Goal: Task Accomplishment & Management: Manage account settings

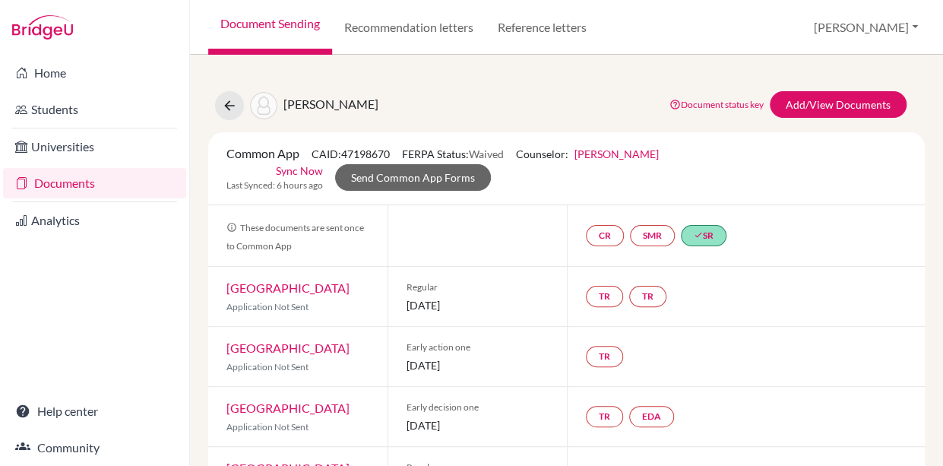
click at [62, 182] on link "Documents" at bounding box center [94, 183] width 183 height 30
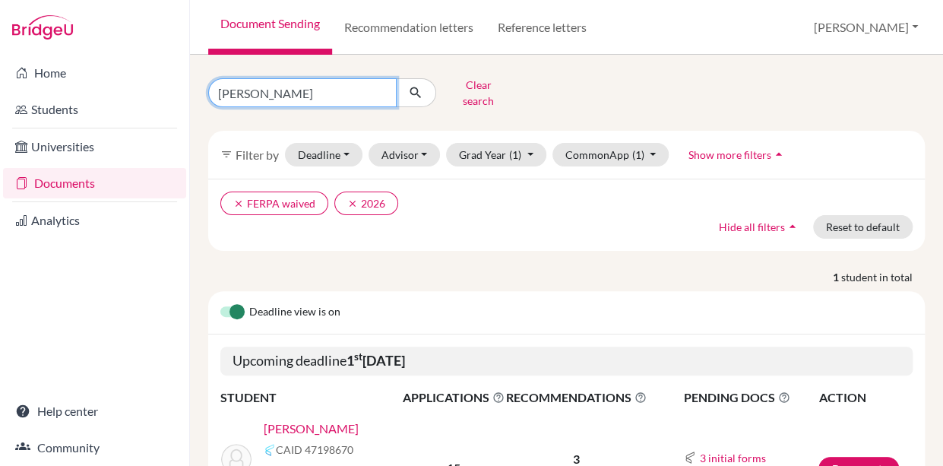
drag, startPoint x: 292, startPoint y: 89, endPoint x: 194, endPoint y: 84, distance: 98.1
click at [208, 84] on input "yassin khalil" at bounding box center [302, 92] width 188 height 29
type input "grace"
click button "submit" at bounding box center [416, 92] width 40 height 29
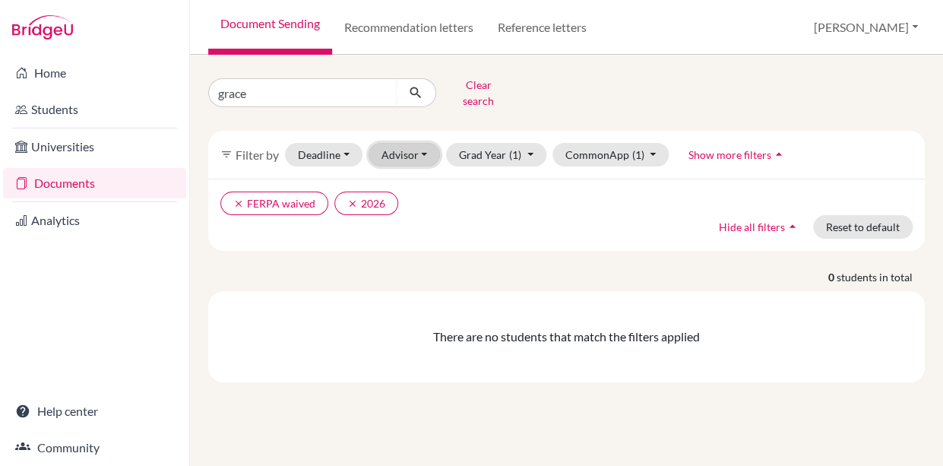
click at [422, 144] on button "Advisor" at bounding box center [404, 155] width 72 height 24
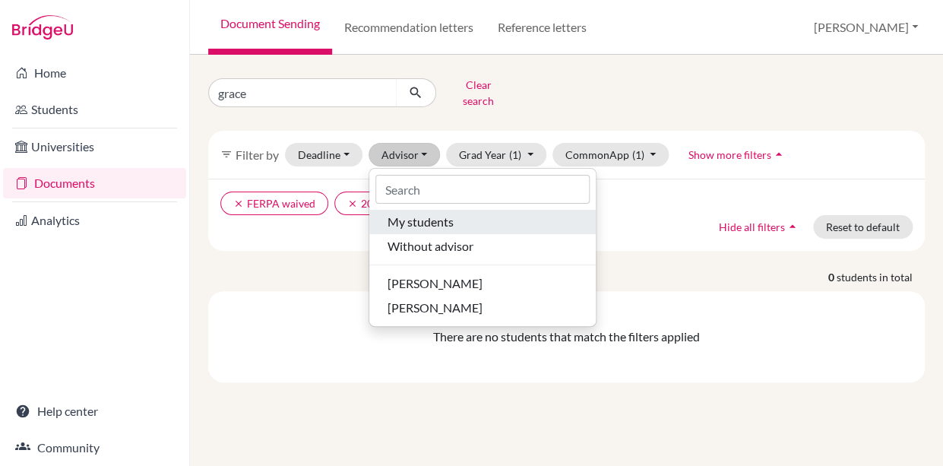
click at [414, 213] on span "My students" at bounding box center [420, 222] width 66 height 18
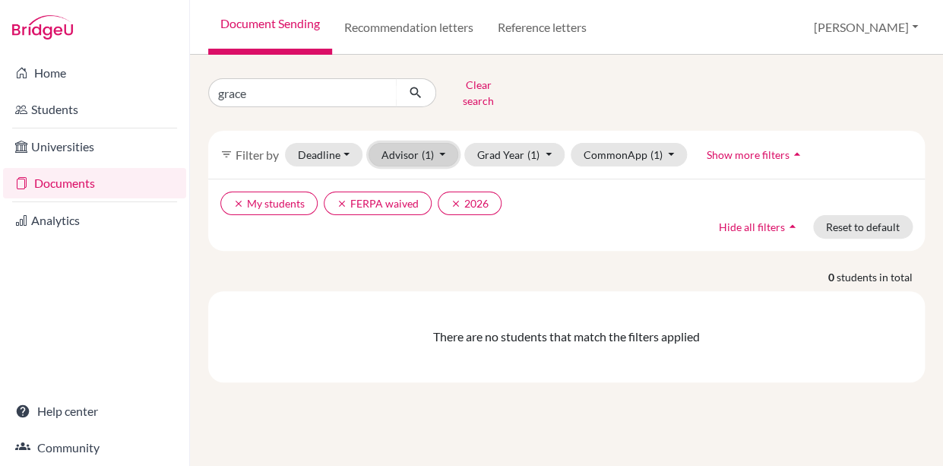
click at [391, 144] on button "Advisor (1)" at bounding box center [413, 155] width 90 height 24
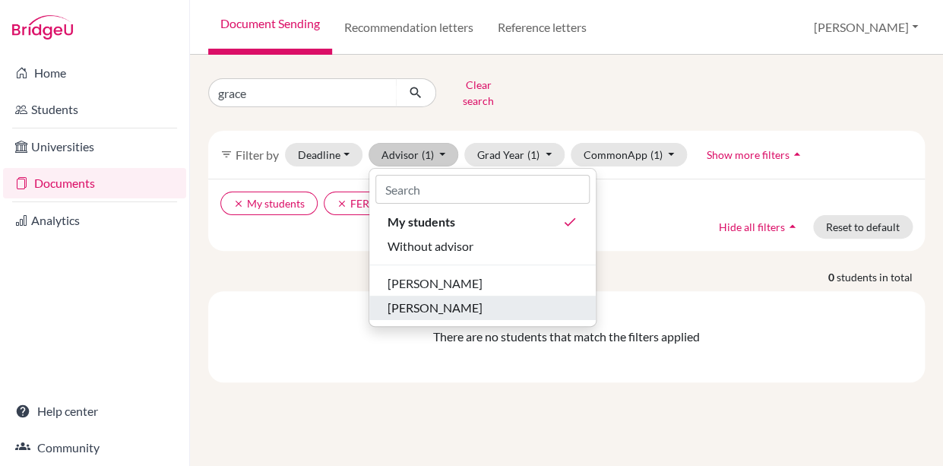
click at [406, 299] on span "[PERSON_NAME]" at bounding box center [434, 308] width 95 height 18
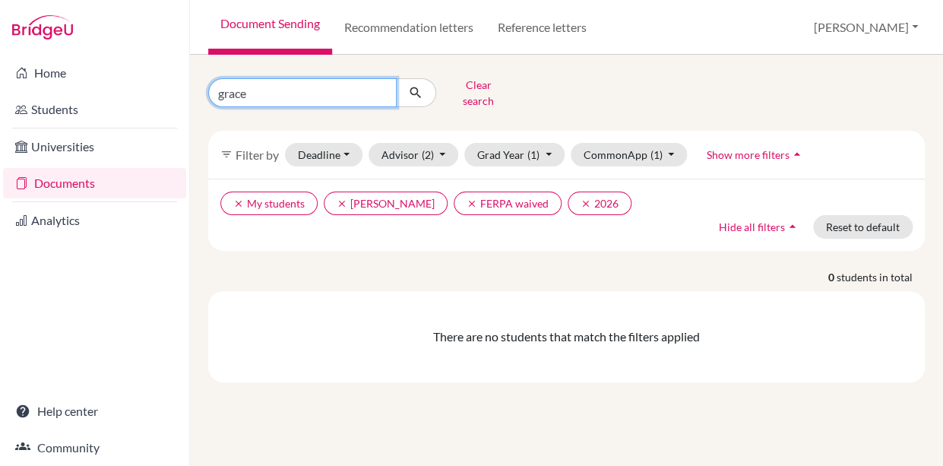
click at [267, 89] on input "grace" at bounding box center [302, 92] width 188 height 29
type input "[PERSON_NAME]"
click button "submit" at bounding box center [416, 92] width 40 height 29
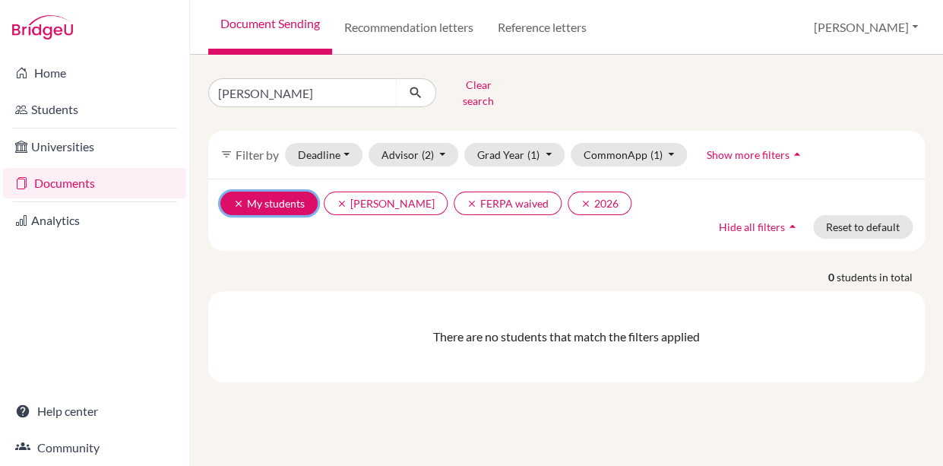
click at [235, 198] on icon "clear" at bounding box center [238, 203] width 11 height 11
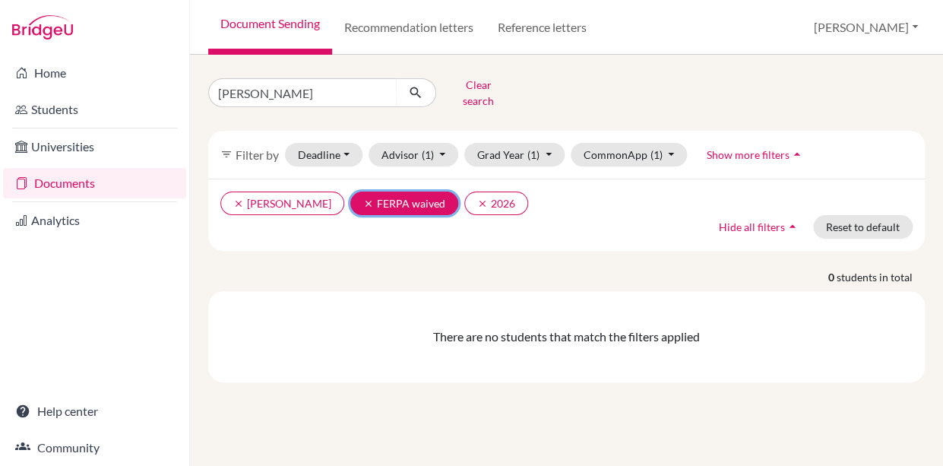
click at [363, 198] on icon "clear" at bounding box center [368, 203] width 11 height 11
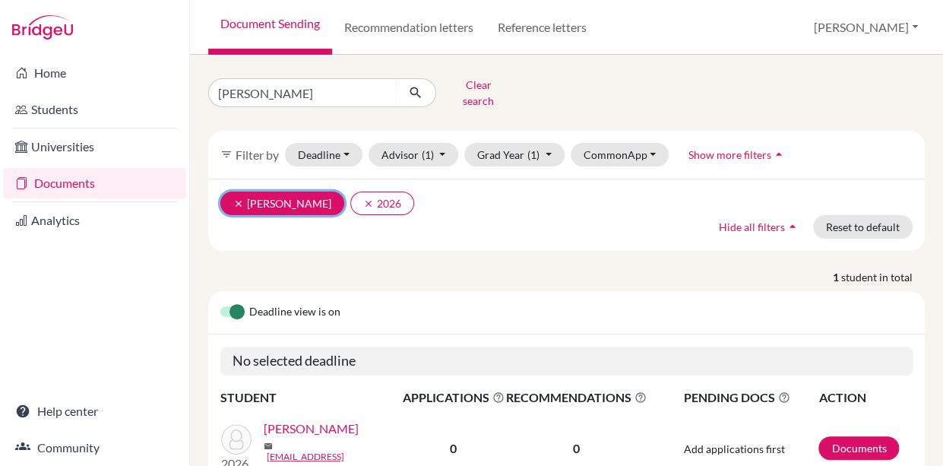
click at [229, 195] on button "clear Naro, Mitch" at bounding box center [282, 203] width 124 height 24
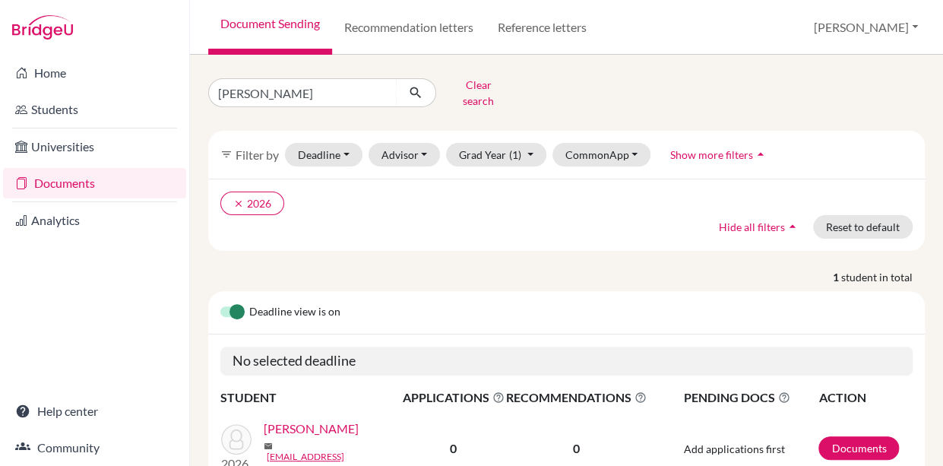
scroll to position [65, 0]
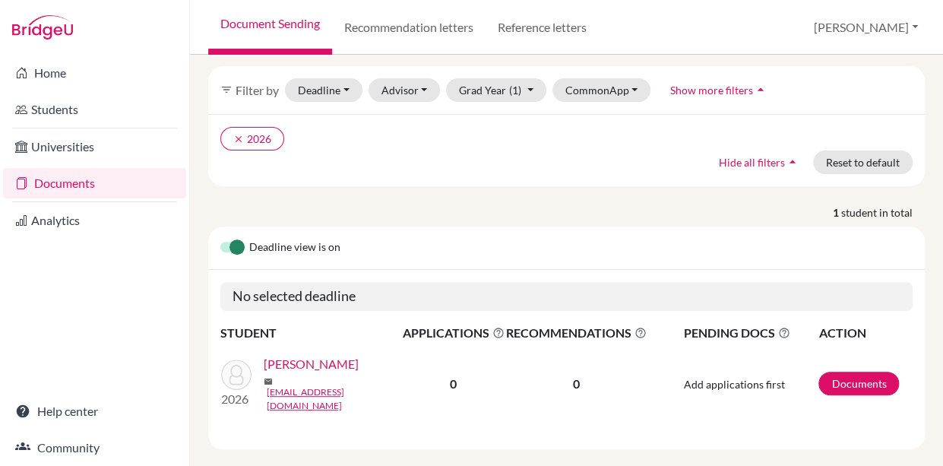
click at [303, 360] on link "[PERSON_NAME]" at bounding box center [311, 364] width 95 height 18
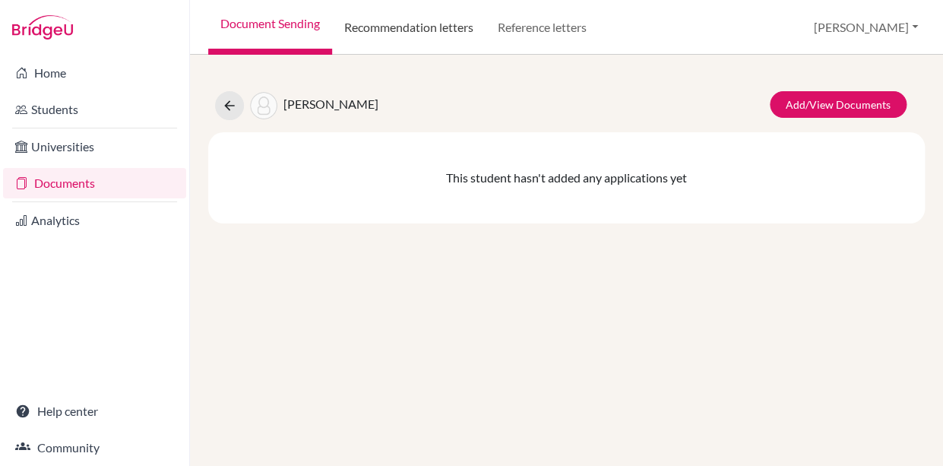
click at [407, 25] on link "Recommendation letters" at bounding box center [408, 27] width 153 height 55
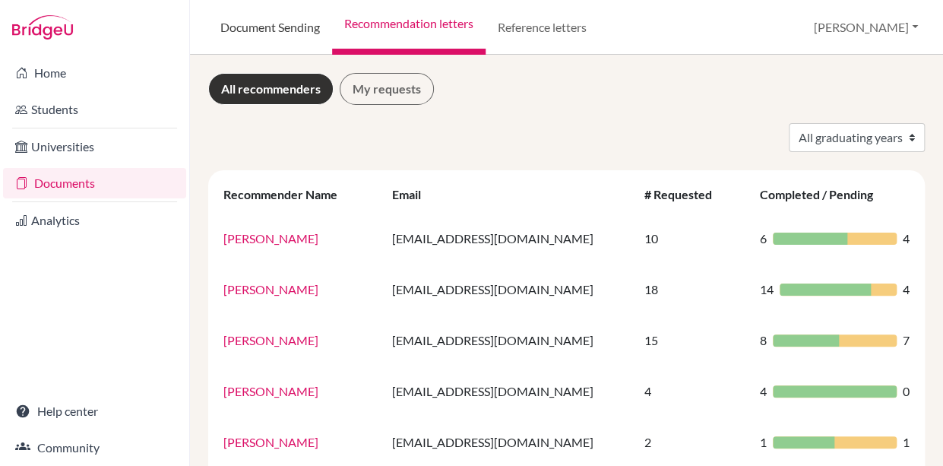
click at [267, 29] on link "Document Sending" at bounding box center [270, 27] width 124 height 55
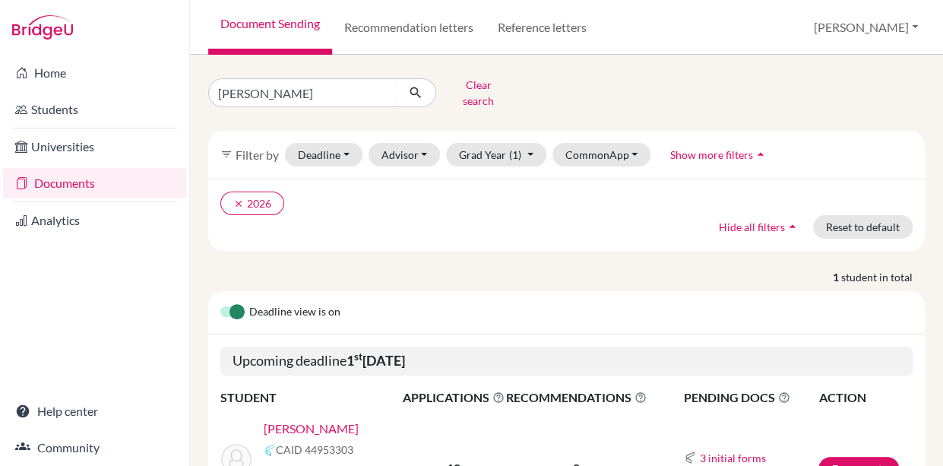
scroll to position [91, 0]
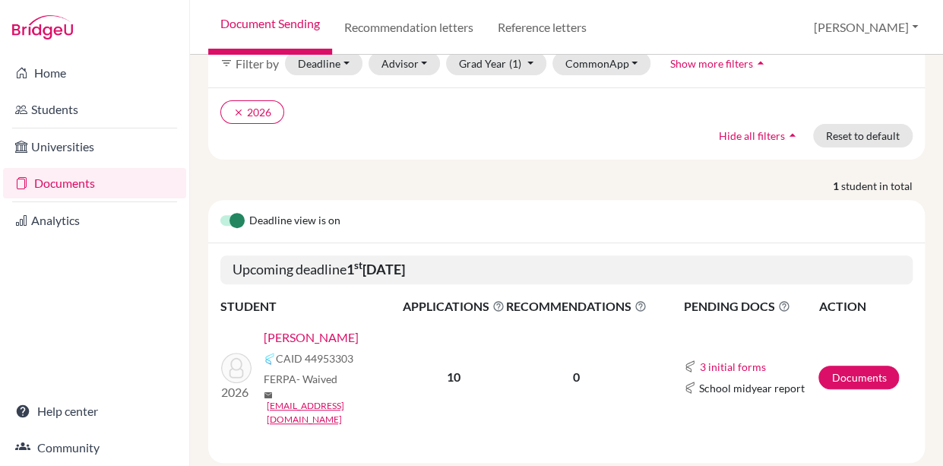
click at [294, 328] on link "[PERSON_NAME]" at bounding box center [311, 337] width 95 height 18
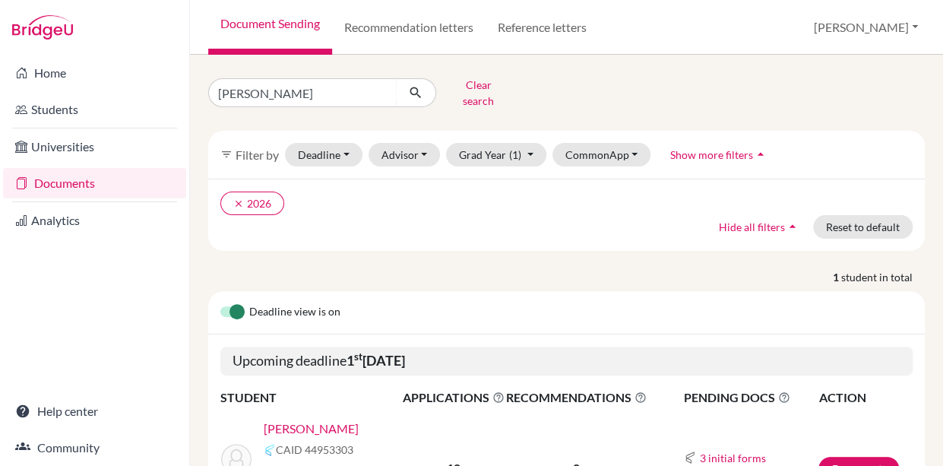
scroll to position [91, 0]
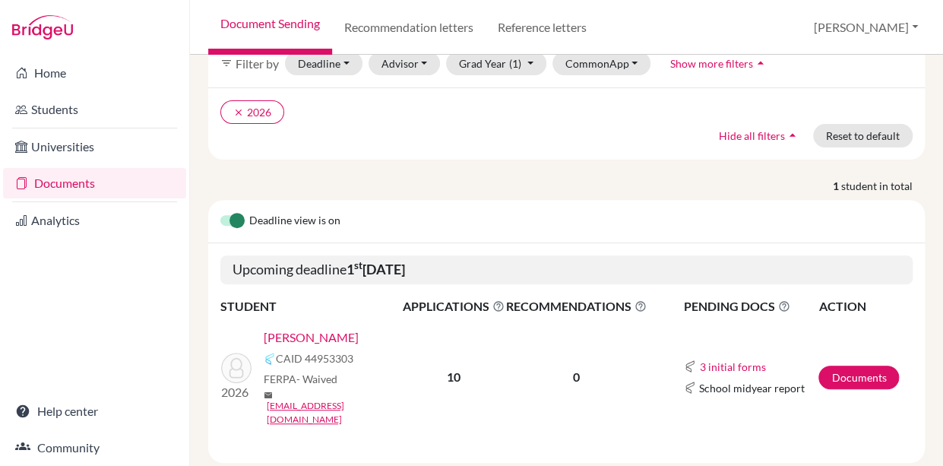
click at [314, 328] on link "[PERSON_NAME]" at bounding box center [311, 337] width 95 height 18
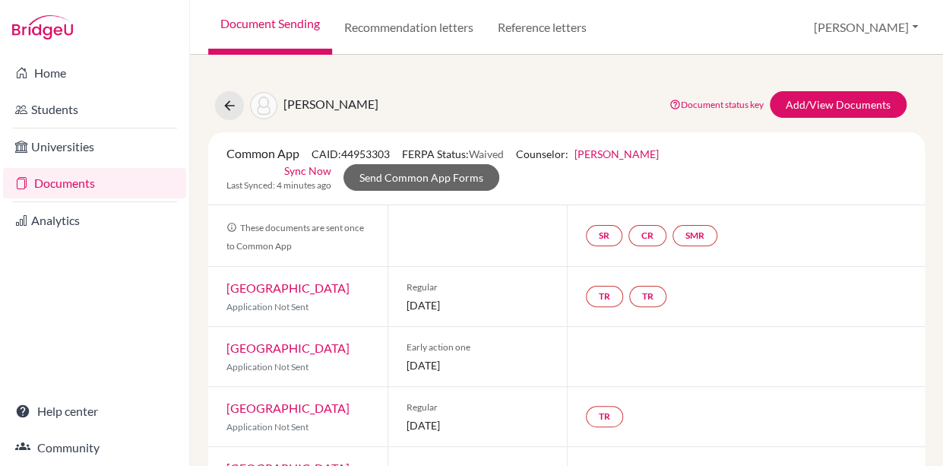
click at [627, 150] on link "[PERSON_NAME]" at bounding box center [616, 153] width 84 height 13
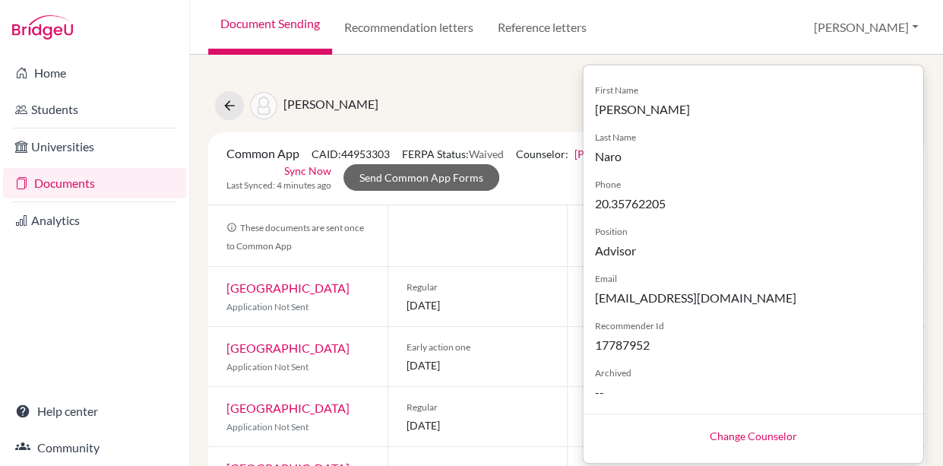
click at [719, 435] on link "Change Counselor" at bounding box center [752, 435] width 87 height 13
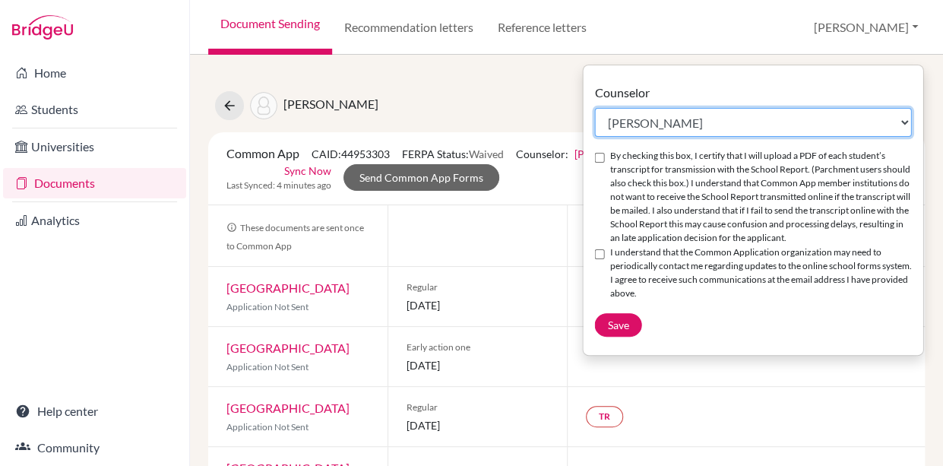
select select "195736"
click option "Massimo Laterza" at bounding box center [0, 0] width 0 height 0
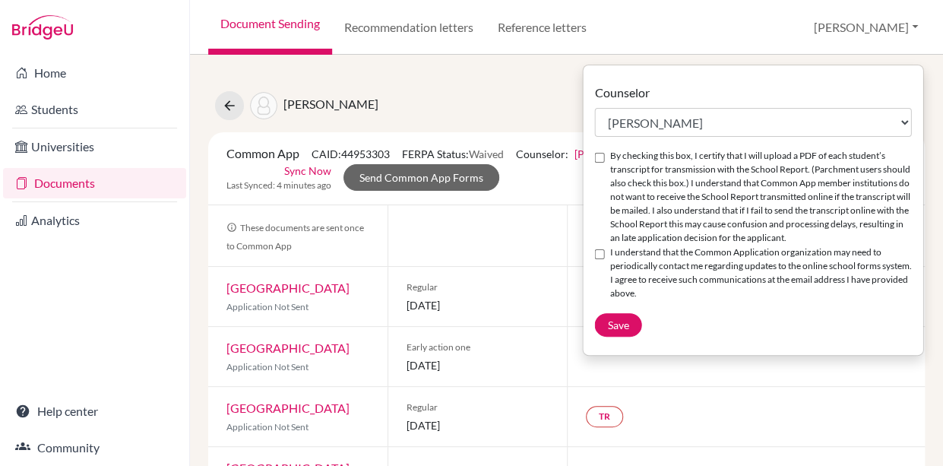
click at [598, 157] on input "By checking this box, I certify that I will upload a PDF of each student’s tran…" at bounding box center [599, 158] width 10 height 10
checkbox input "true"
click at [599, 259] on input "I understand that the Common Application organization may need to periodically …" at bounding box center [599, 254] width 10 height 10
checkbox input "true"
click at [611, 331] on span "Save" at bounding box center [617, 324] width 21 height 13
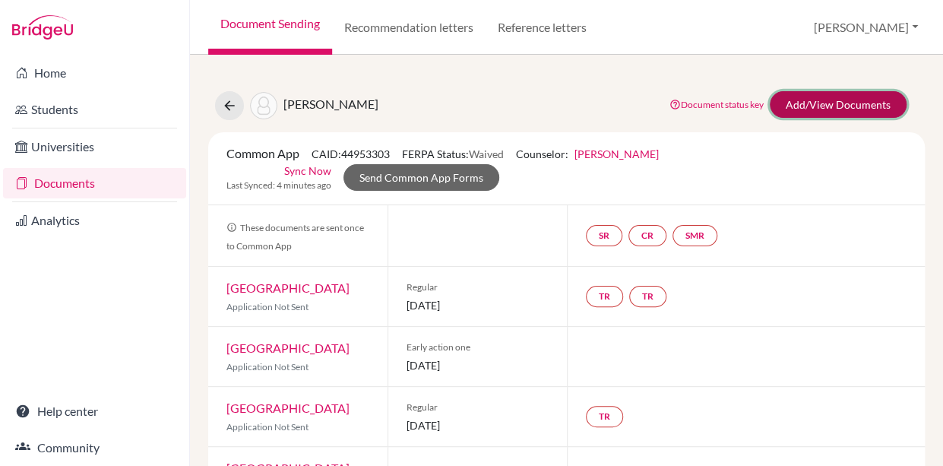
click at [818, 100] on link "Add/View Documents" at bounding box center [837, 104] width 137 height 27
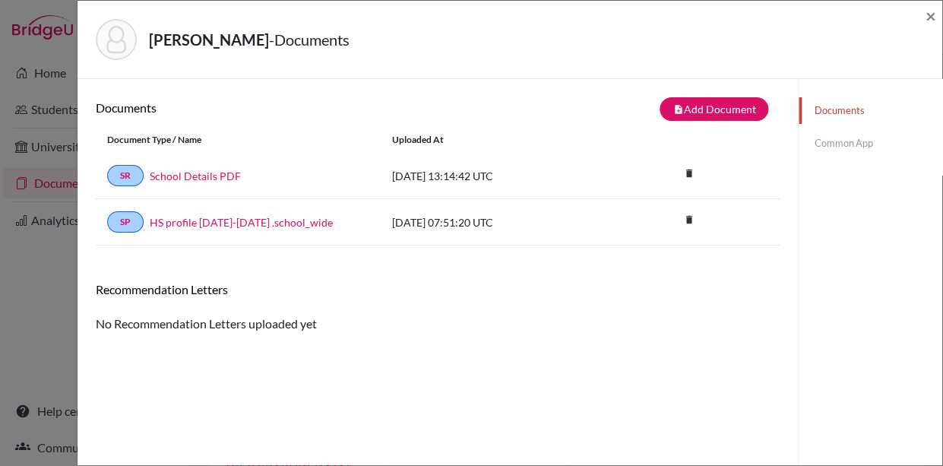
click at [829, 142] on link "Common App" at bounding box center [870, 143] width 144 height 27
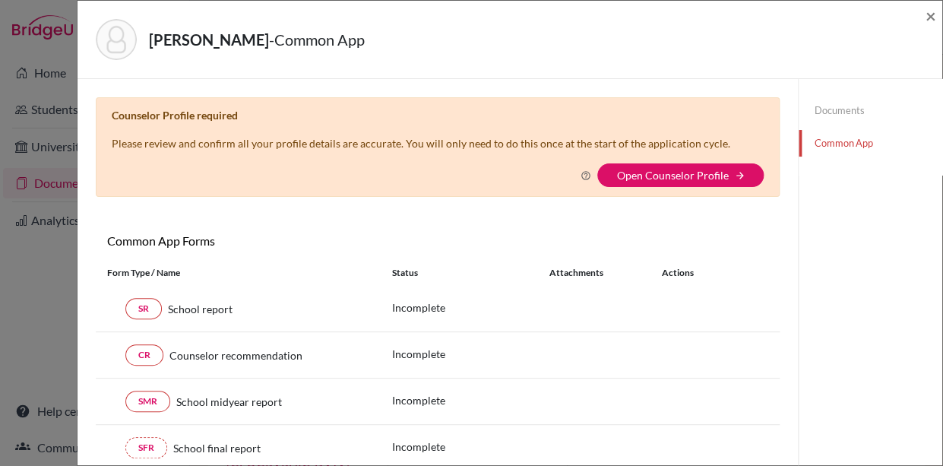
click at [831, 108] on link "Documents" at bounding box center [870, 110] width 144 height 27
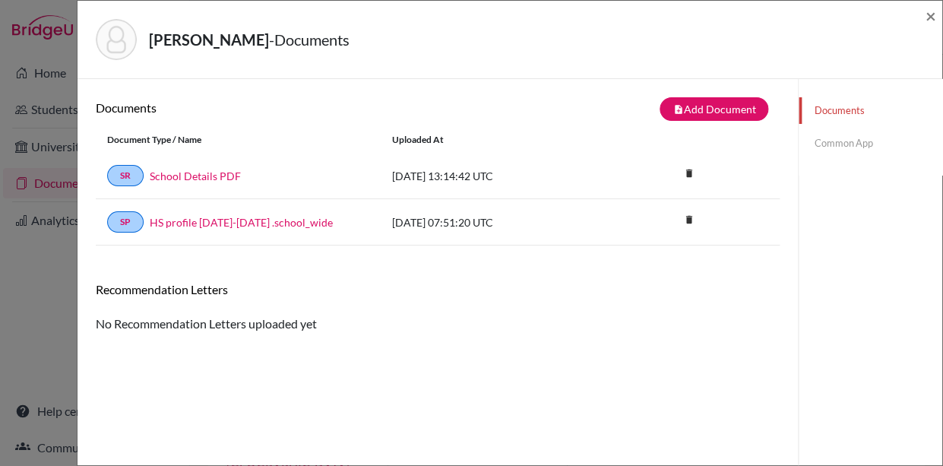
click at [823, 141] on link "Common App" at bounding box center [870, 143] width 144 height 27
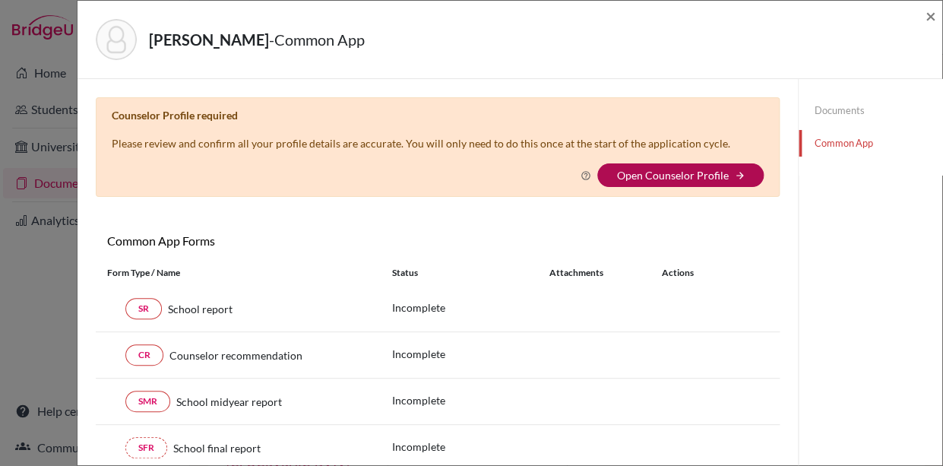
click at [723, 169] on link "Open Counselor Profile" at bounding box center [672, 175] width 112 height 13
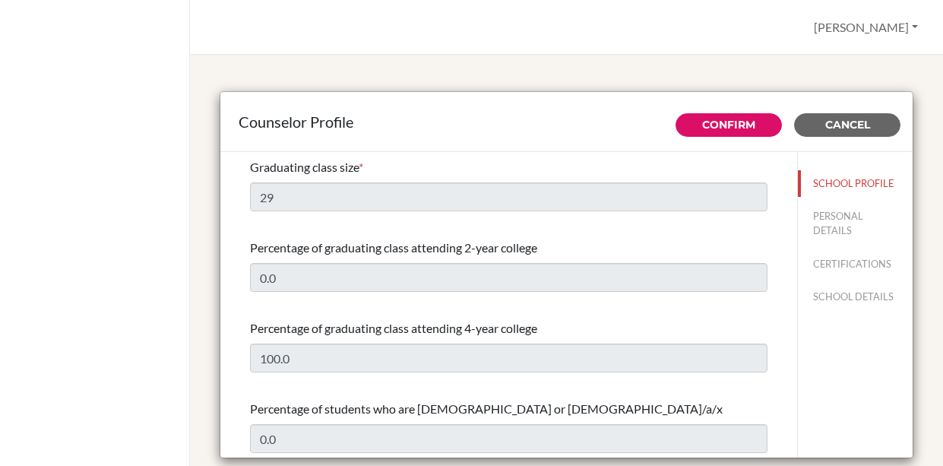
select select "0"
select select "350740"
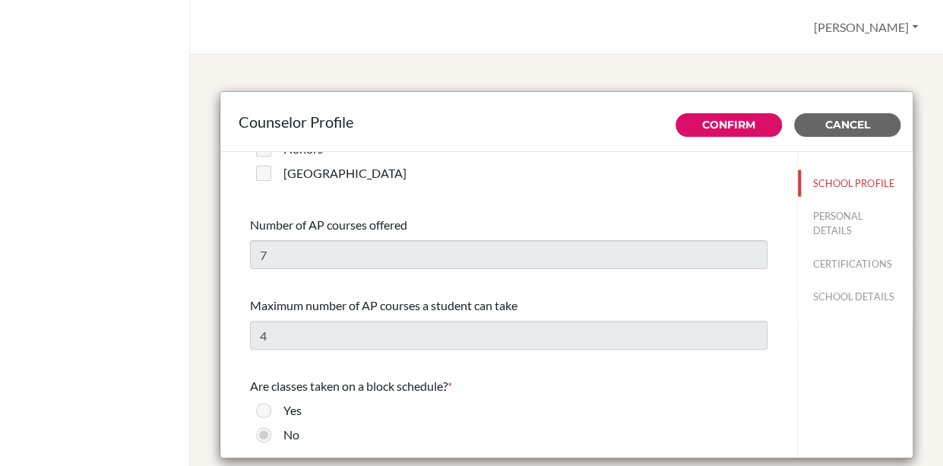
scroll to position [1146, 0]
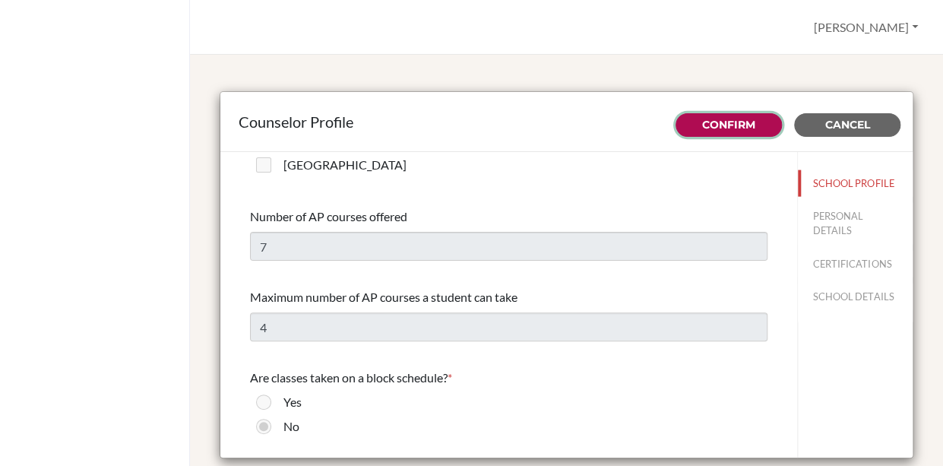
click at [737, 124] on link "Confirm" at bounding box center [728, 125] width 53 height 14
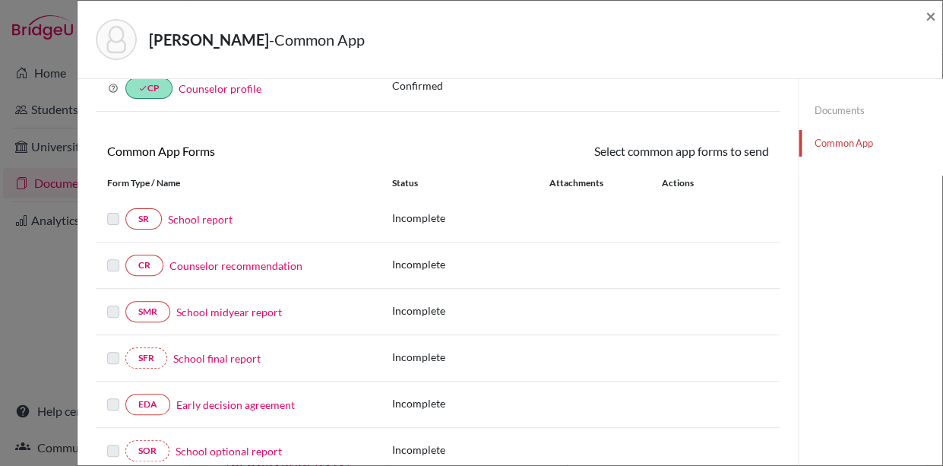
scroll to position [71, 0]
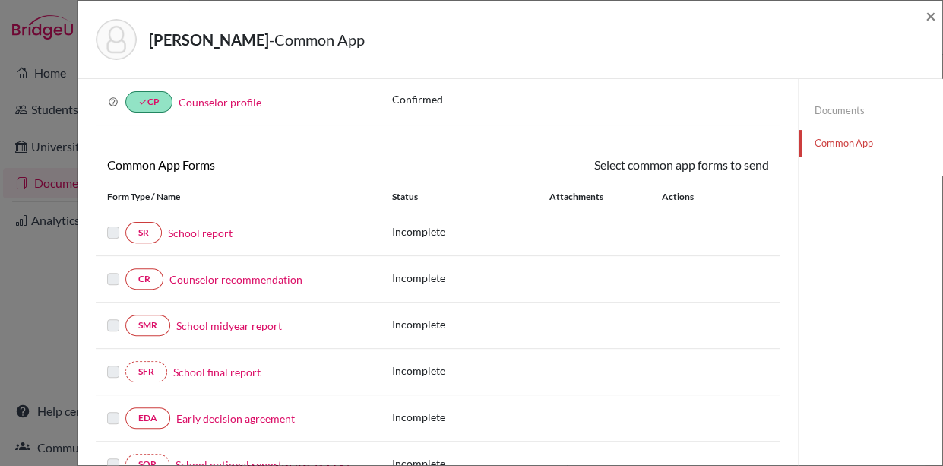
click at [203, 232] on link "School report" at bounding box center [200, 233] width 65 height 16
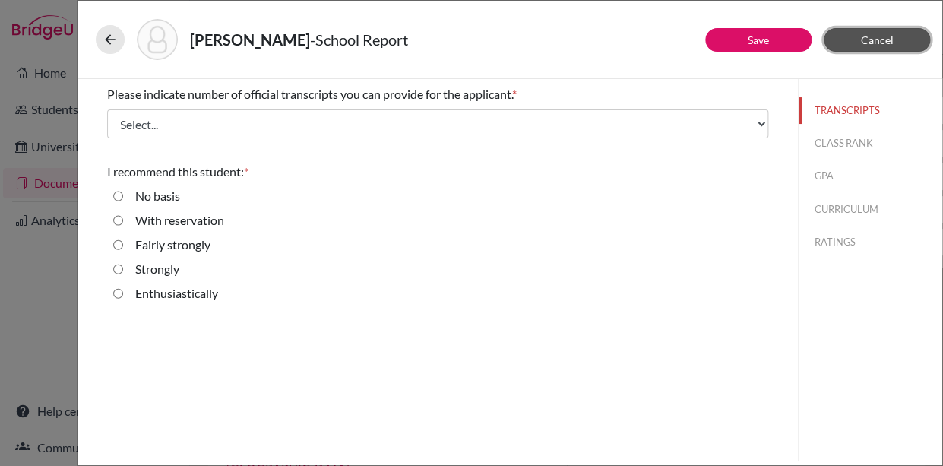
click at [867, 43] on span "Cancel" at bounding box center [877, 39] width 33 height 13
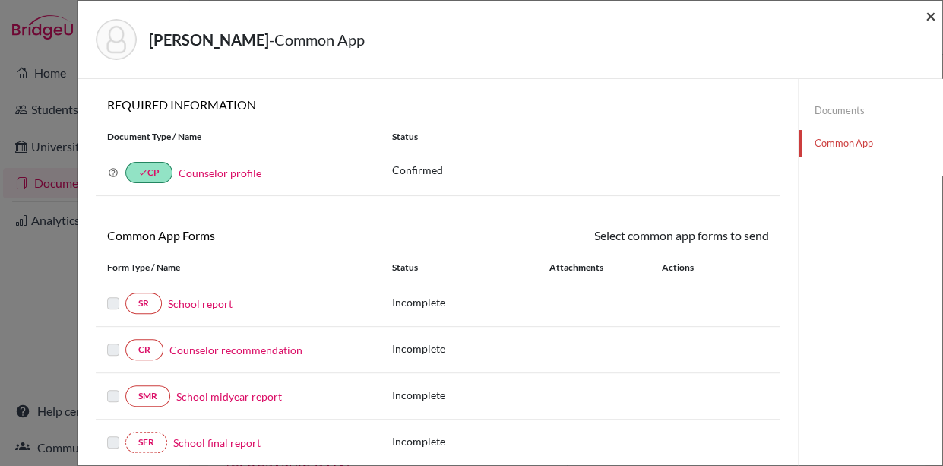
click at [930, 14] on span "×" at bounding box center [930, 16] width 11 height 22
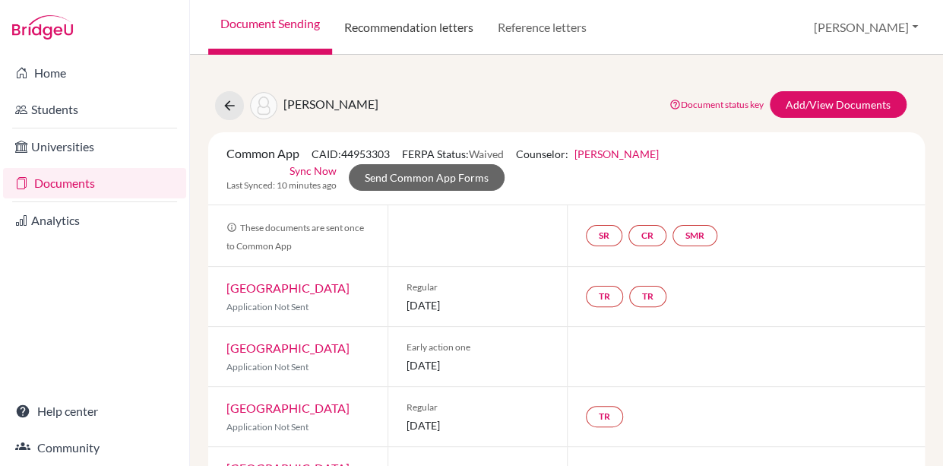
click at [440, 24] on link "Recommendation letters" at bounding box center [408, 27] width 153 height 55
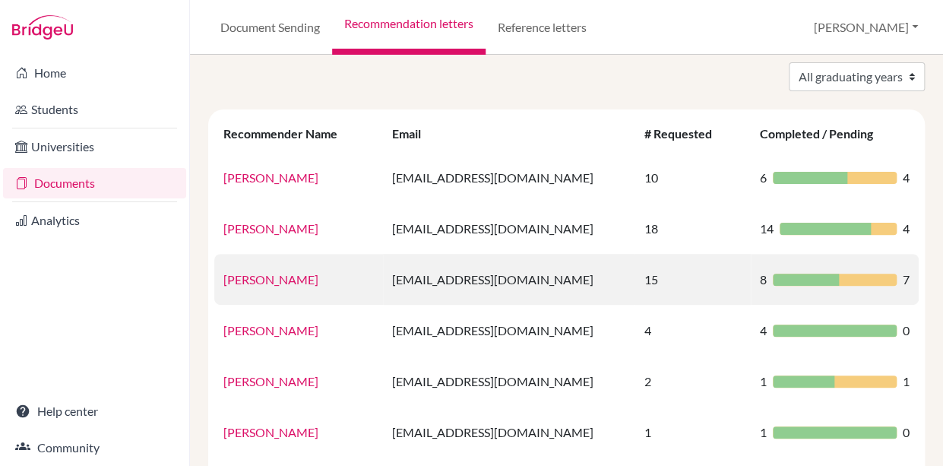
scroll to position [55, 0]
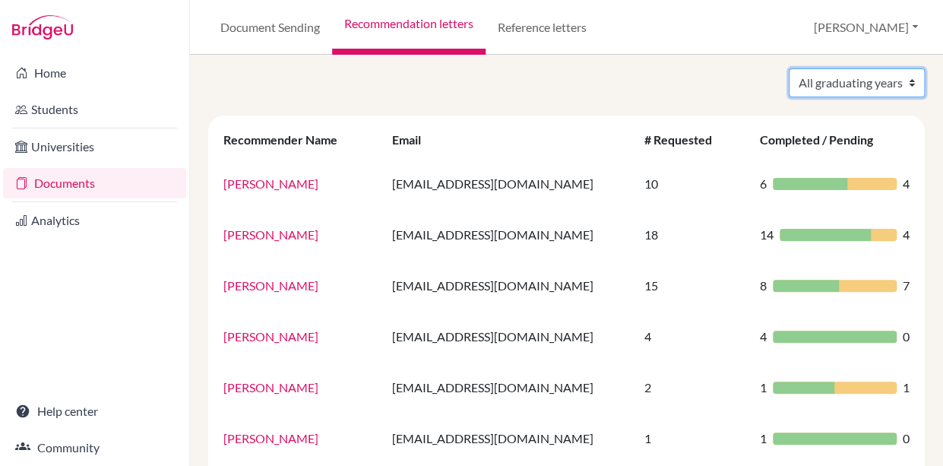
select select "2026"
click option "2026" at bounding box center [0, 0] width 0 height 0
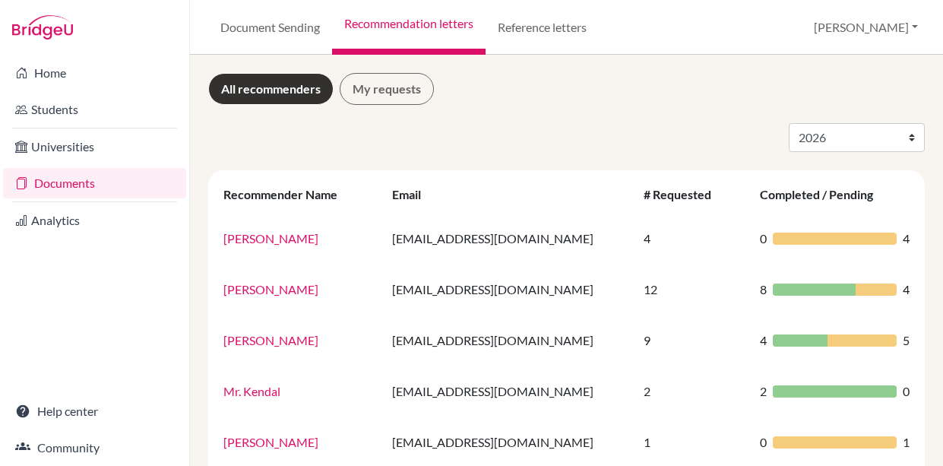
select select "2026"
click at [64, 182] on link "Documents" at bounding box center [94, 183] width 183 height 30
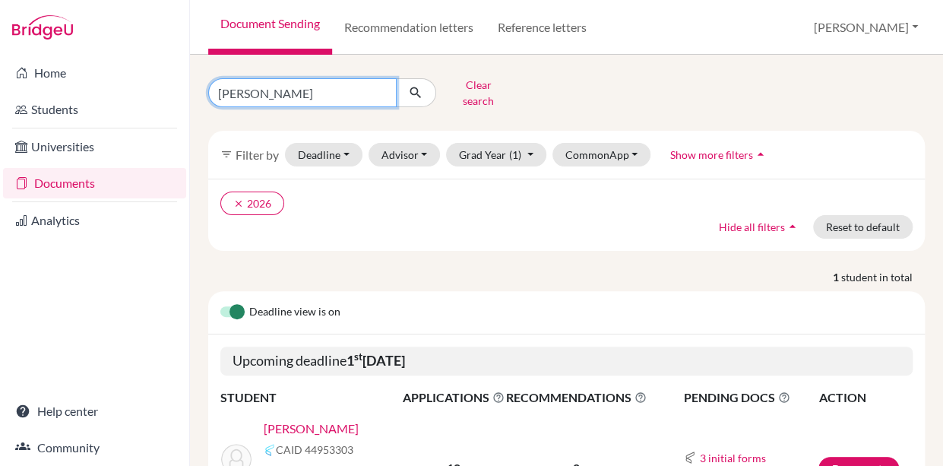
drag, startPoint x: 289, startPoint y: 91, endPoint x: 166, endPoint y: 85, distance: 123.2
click at [208, 85] on input "[PERSON_NAME]" at bounding box center [302, 92] width 188 height 29
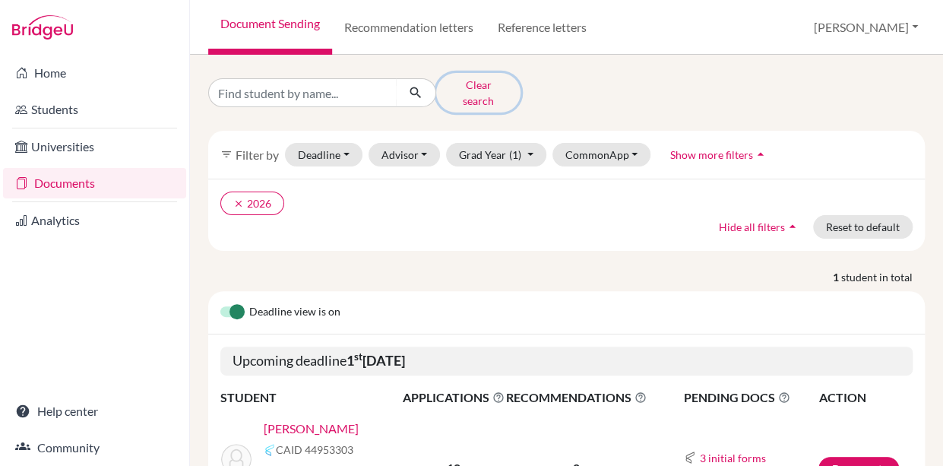
click at [490, 88] on button "Clear search" at bounding box center [478, 92] width 84 height 39
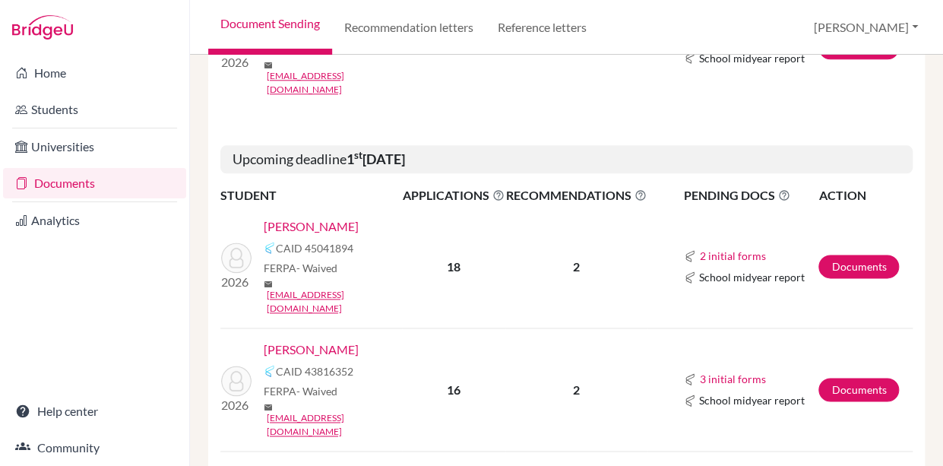
scroll to position [539, 0]
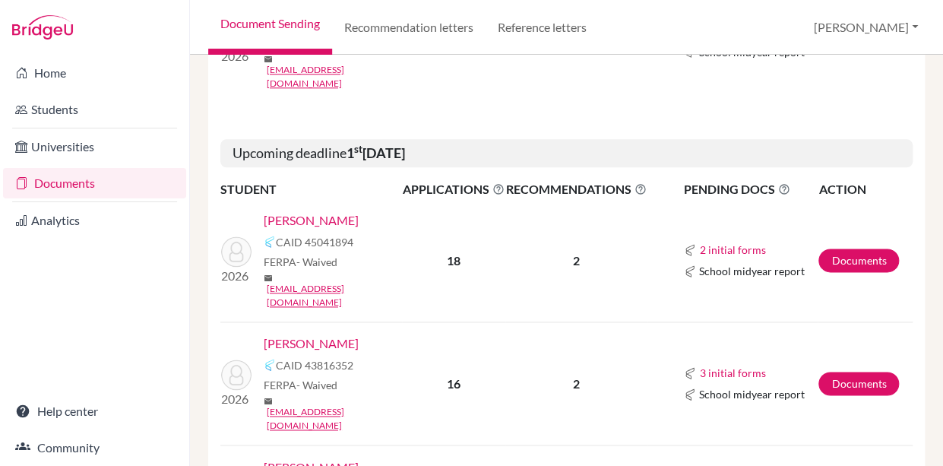
click at [308, 211] on link "[PERSON_NAME]" at bounding box center [311, 220] width 95 height 18
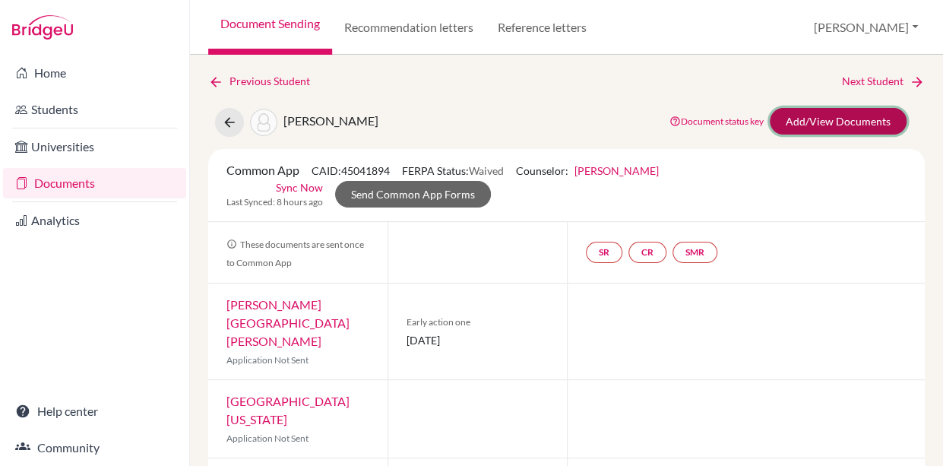
click at [848, 124] on link "Add/View Documents" at bounding box center [837, 121] width 137 height 27
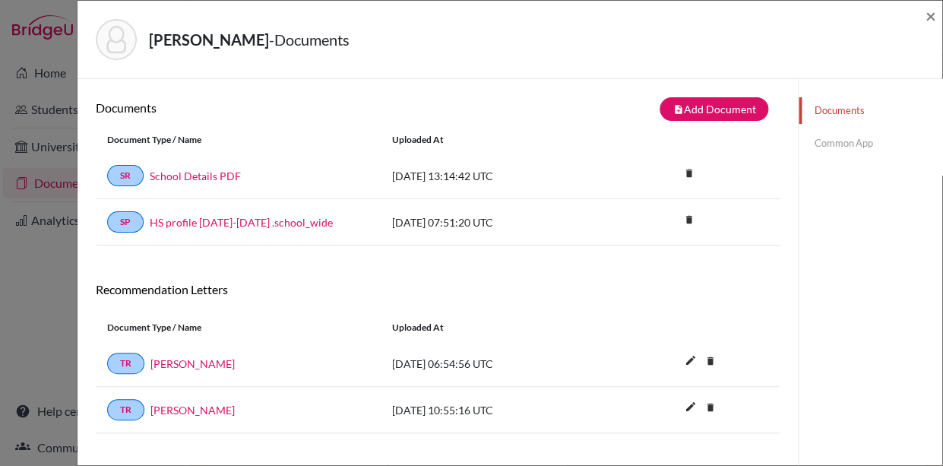
click at [828, 143] on link "Common App" at bounding box center [870, 143] width 144 height 27
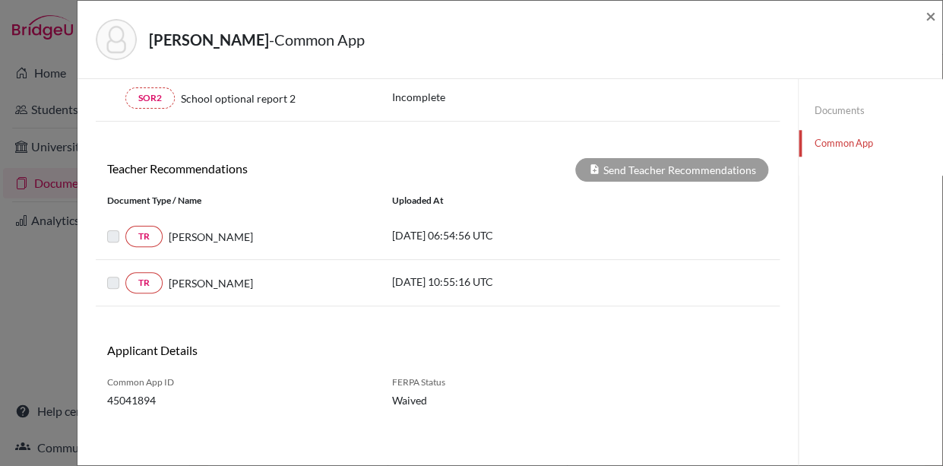
scroll to position [447, 0]
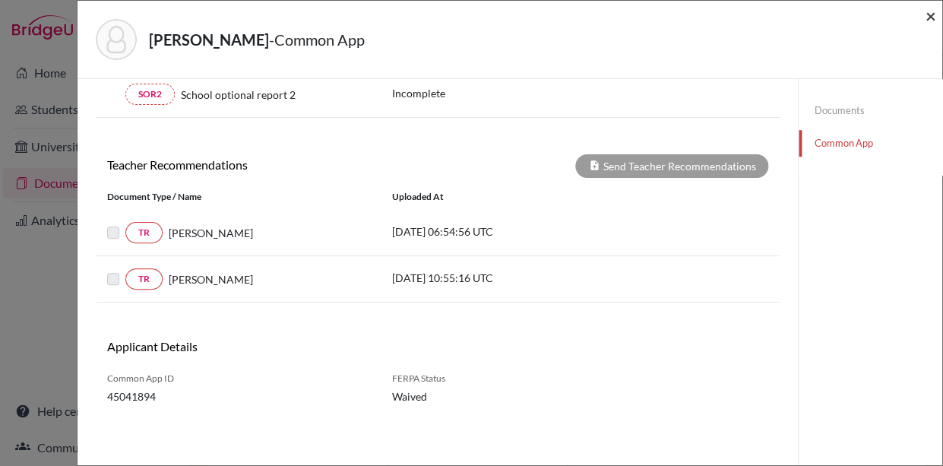
click at [930, 15] on span "×" at bounding box center [930, 16] width 11 height 22
